Goal: Use online tool/utility: Use online tool/utility

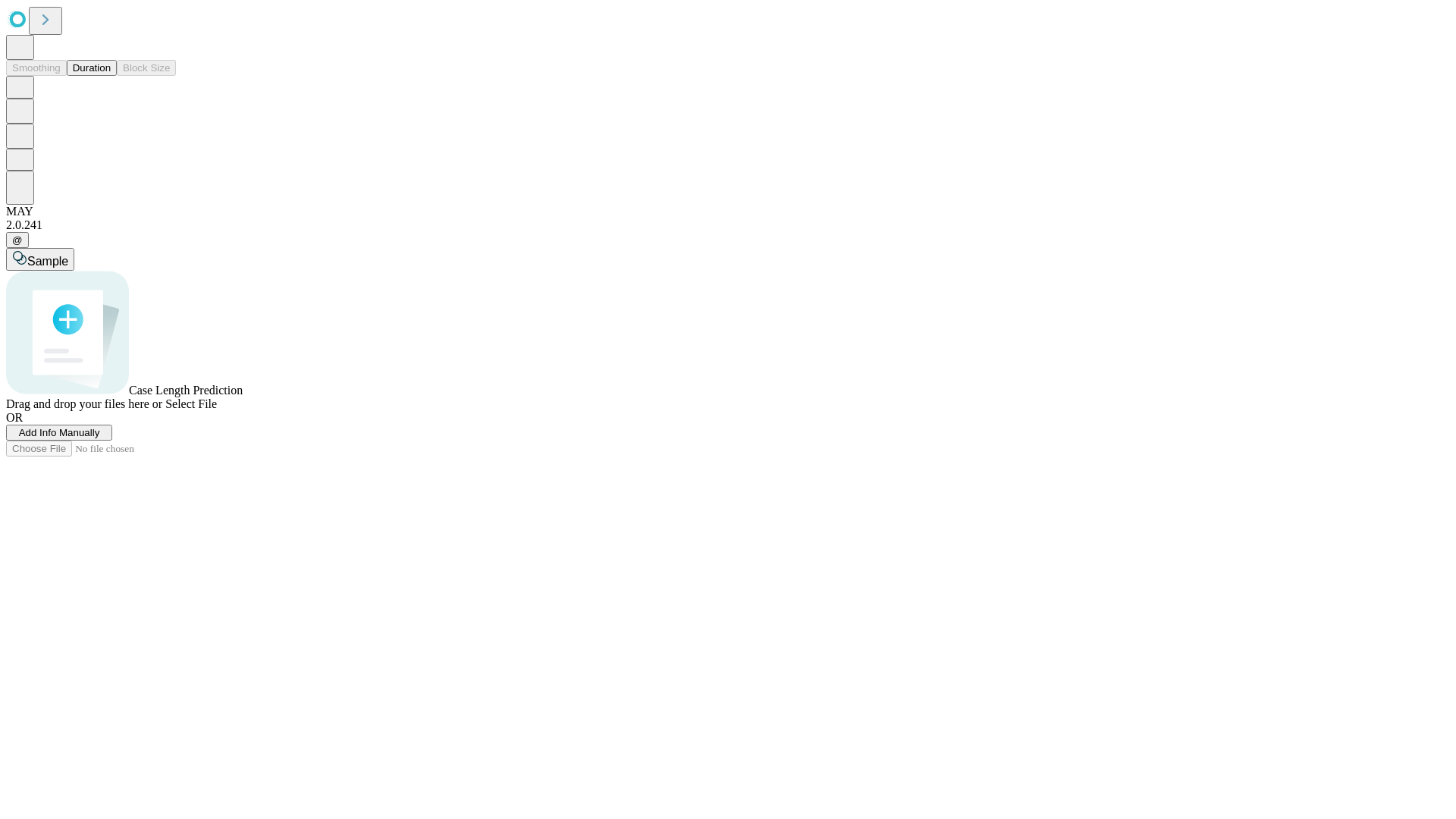
click at [111, 76] on button "Duration" at bounding box center [92, 68] width 50 height 16
click at [100, 438] on span "Add Info Manually" at bounding box center [59, 432] width 81 height 12
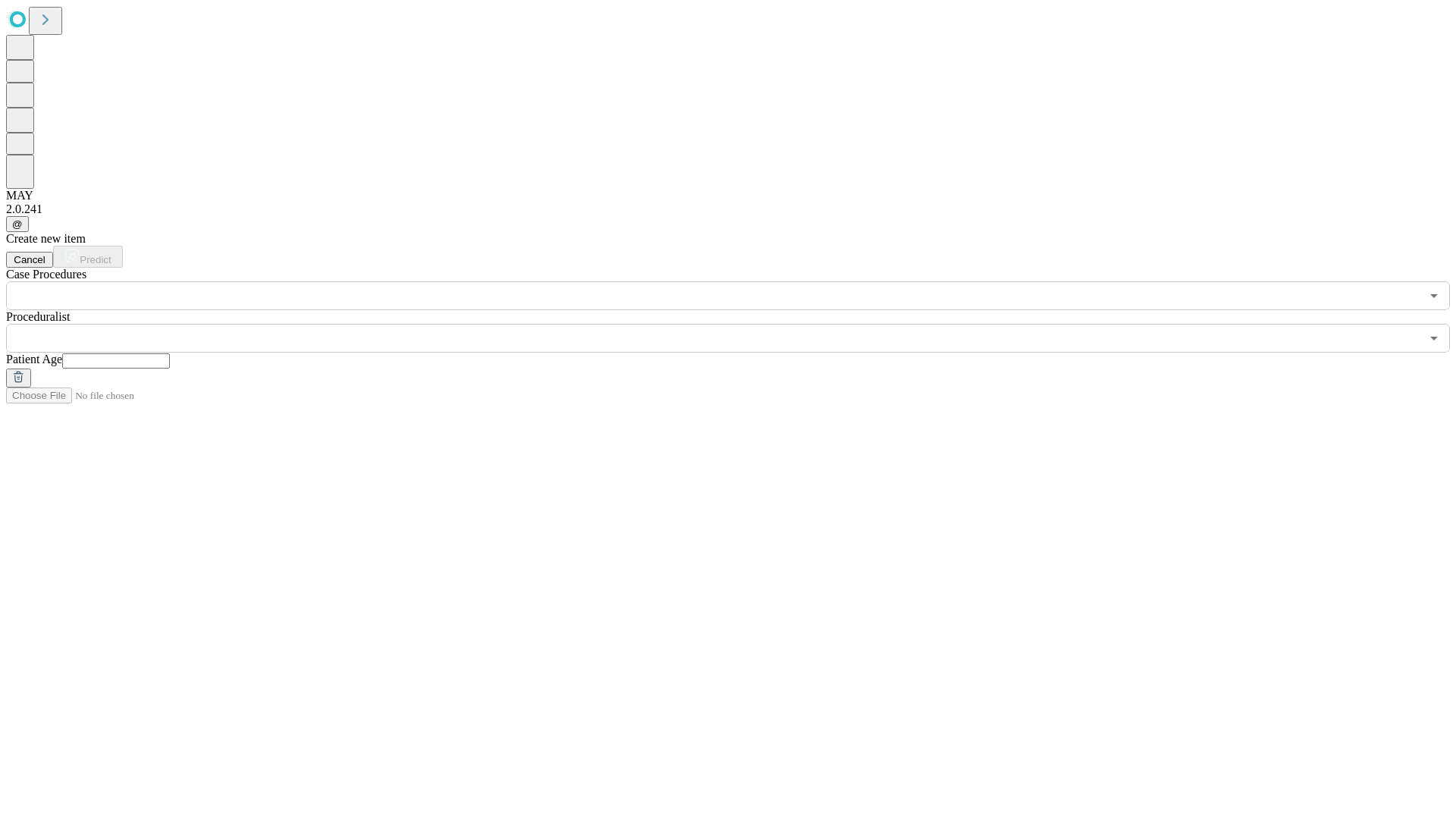
click at [170, 354] on input "text" at bounding box center [116, 361] width 108 height 15
type input "**"
click at [739, 324] on input "text" at bounding box center [713, 338] width 1414 height 29
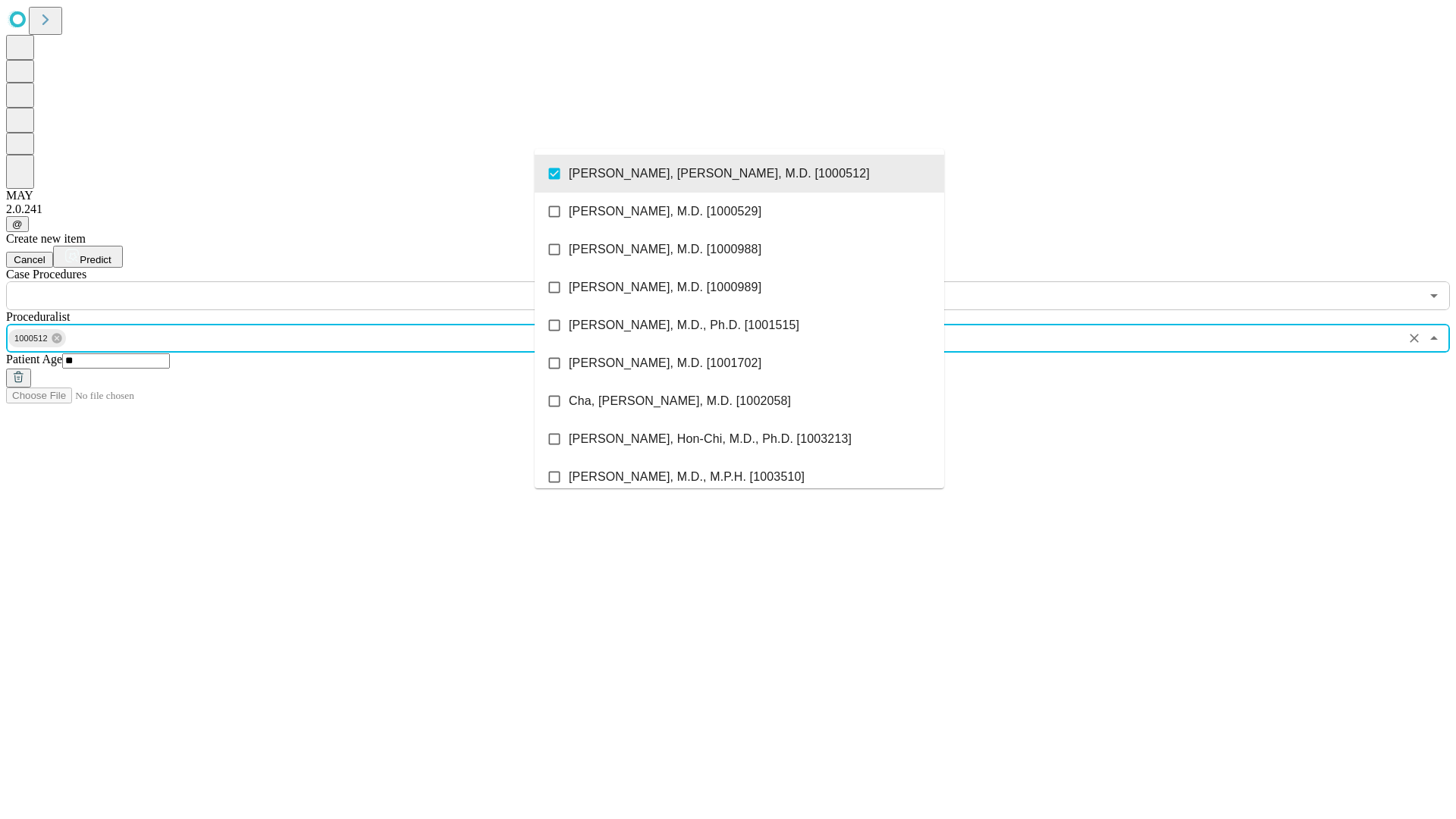
click at [319, 282] on input "text" at bounding box center [713, 296] width 1414 height 29
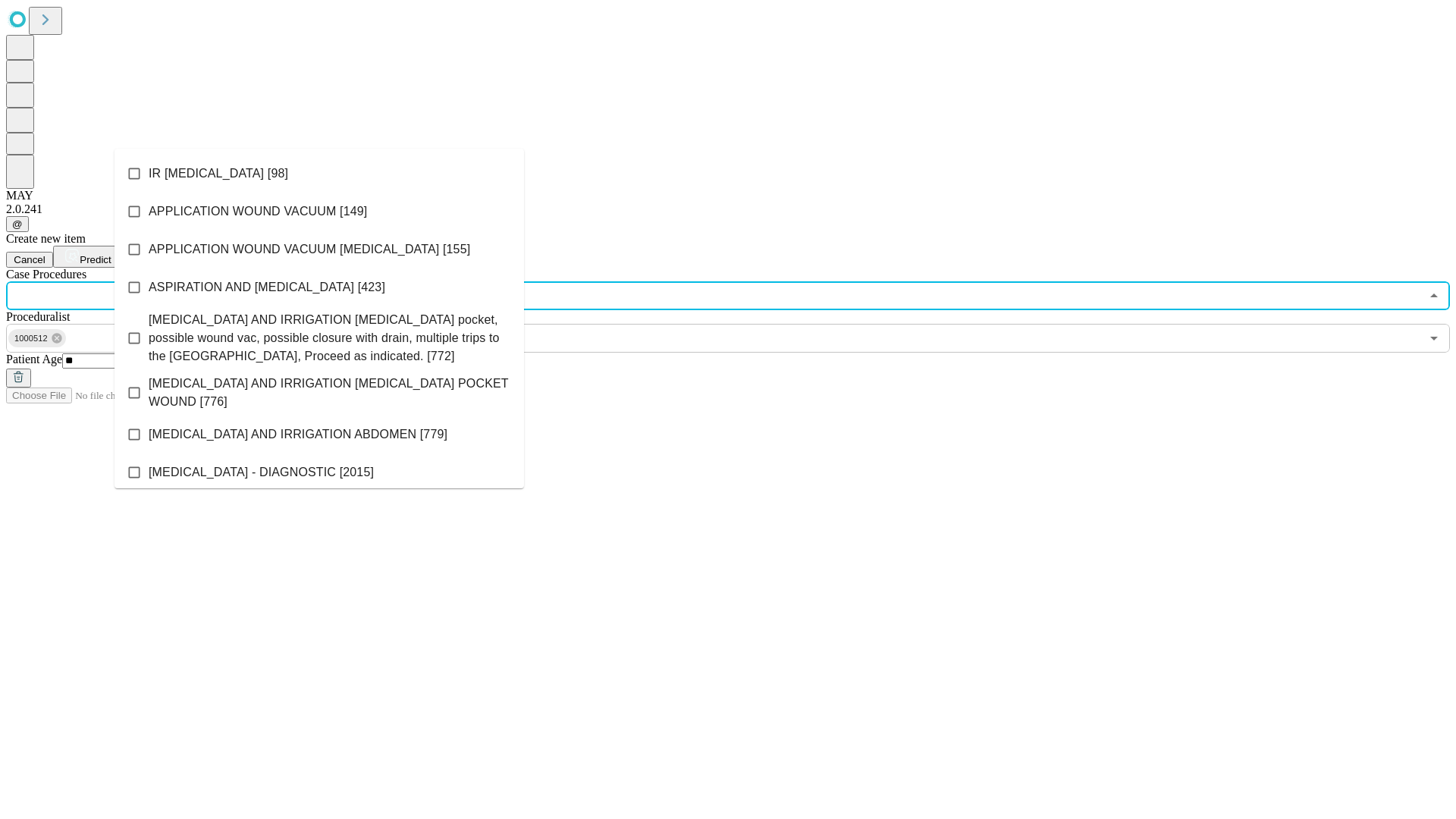
click at [319, 174] on li "IR [MEDICAL_DATA] [98]" at bounding box center [319, 174] width 409 height 38
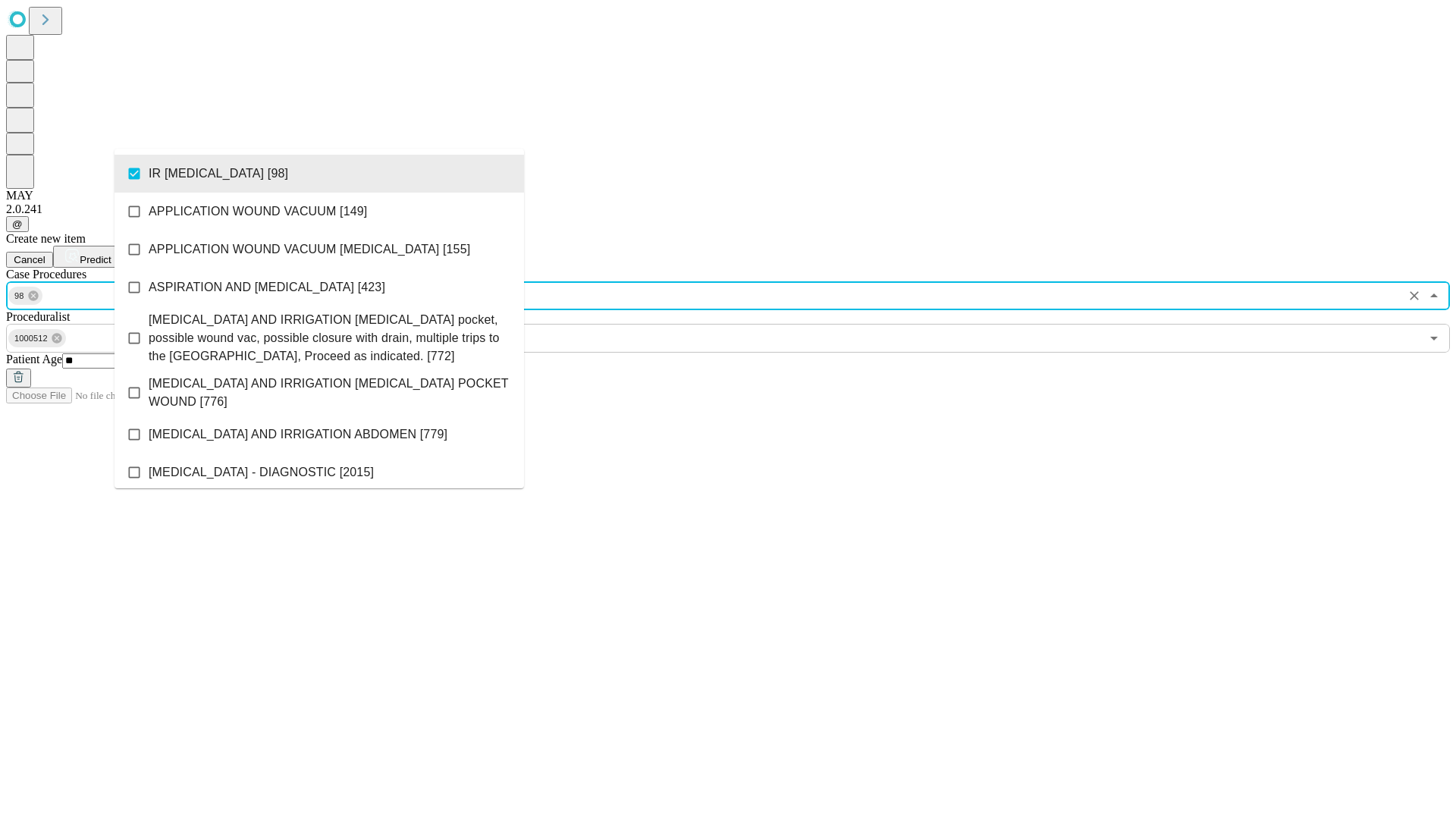
click at [111, 254] on span "Predict" at bounding box center [94, 259] width 31 height 12
